Goal: Task Accomplishment & Management: Use online tool/utility

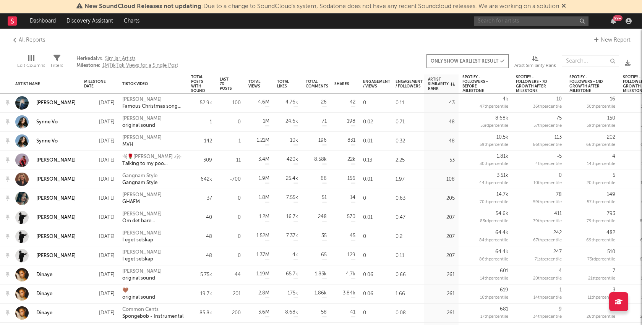
click at [558, 18] on input "text" at bounding box center [531, 21] width 115 height 10
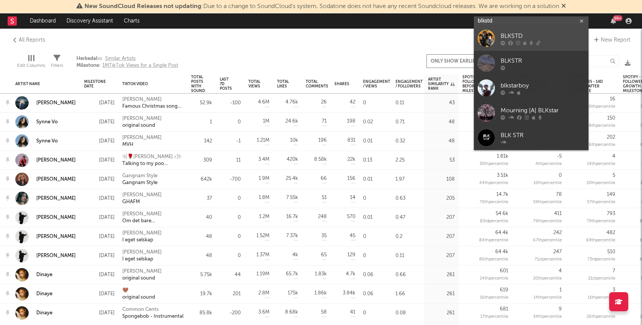
type input "blkstd"
click at [488, 39] on div at bounding box center [486, 38] width 17 height 17
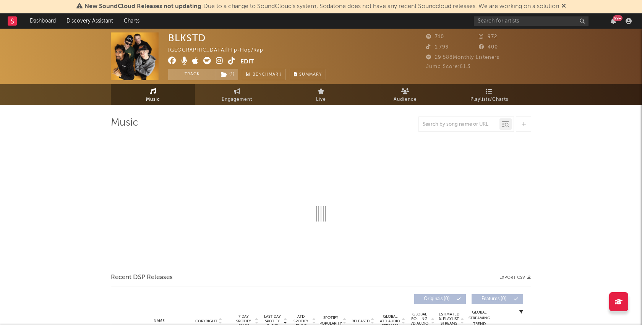
select select "6m"
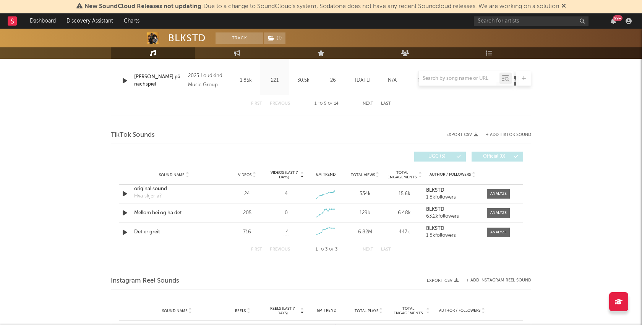
scroll to position [454, 0]
click at [508, 132] on button "+ Add TikTok Sound" at bounding box center [509, 134] width 46 height 4
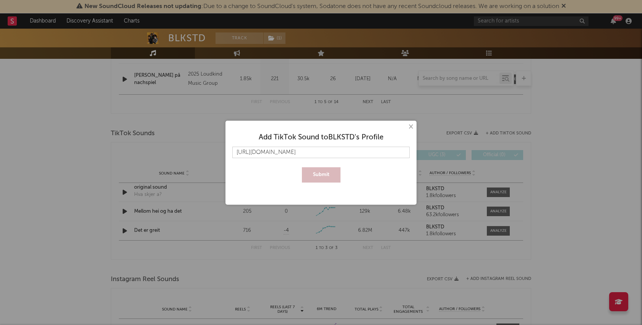
scroll to position [0, 112]
type input "[URL][DOMAIN_NAME]"
click at [302, 167] on button "Submit" at bounding box center [321, 174] width 39 height 15
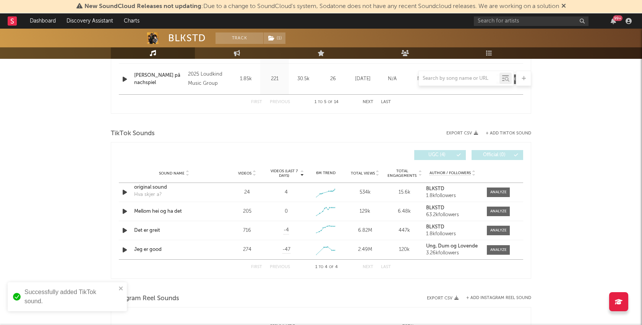
scroll to position [0, 0]
click at [496, 253] on span at bounding box center [498, 251] width 23 height 10
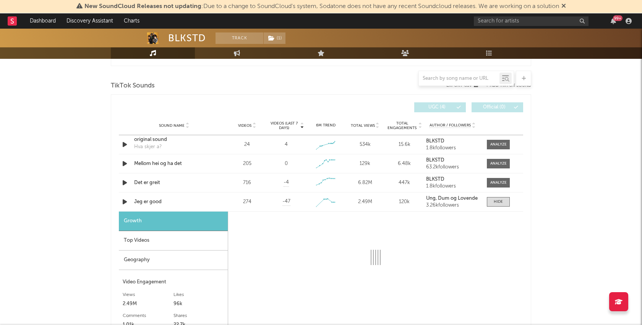
select select "1w"
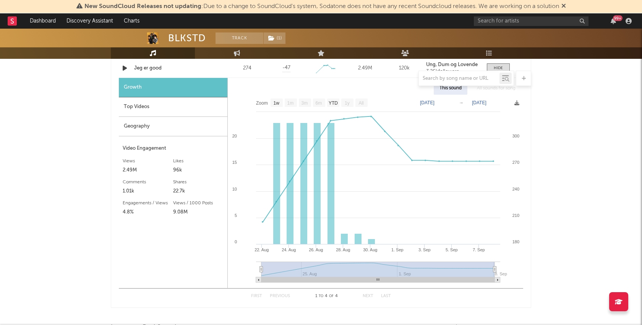
scroll to position [636, 0]
